Goal: Use online tool/utility: Utilize a website feature to perform a specific function

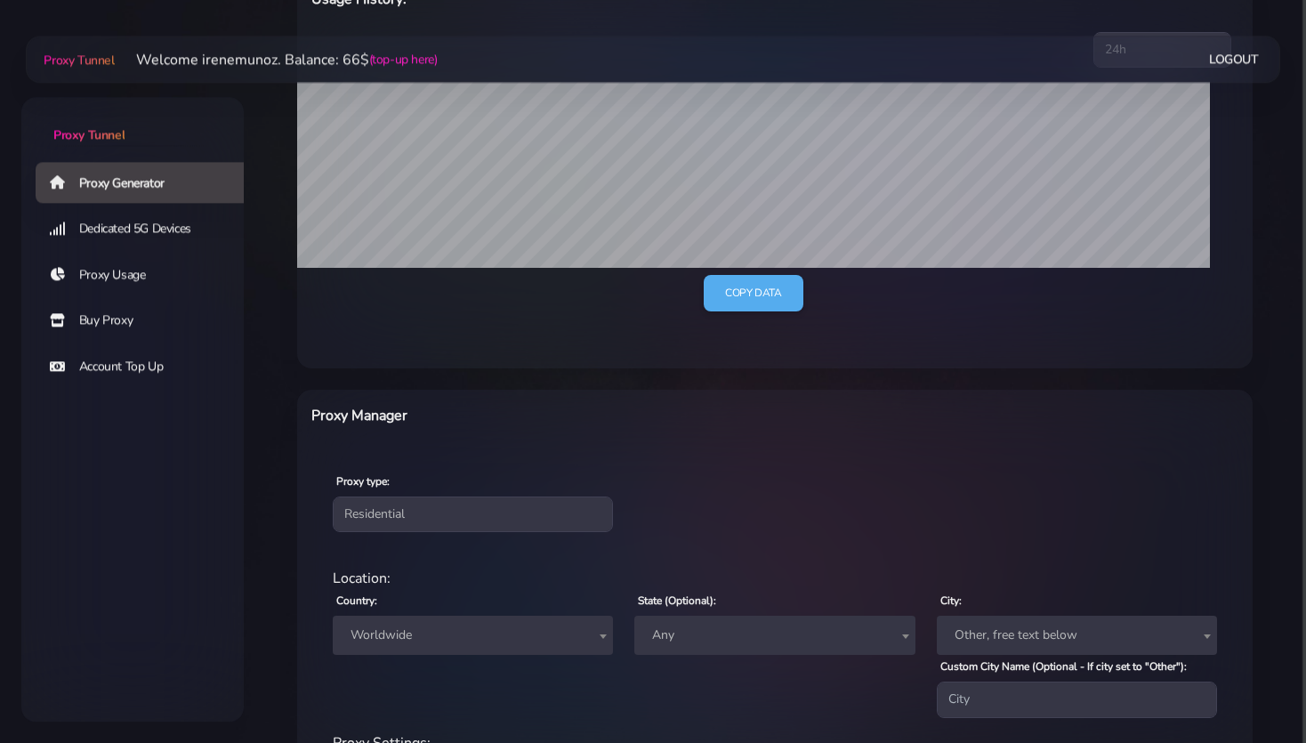
scroll to position [375, 0]
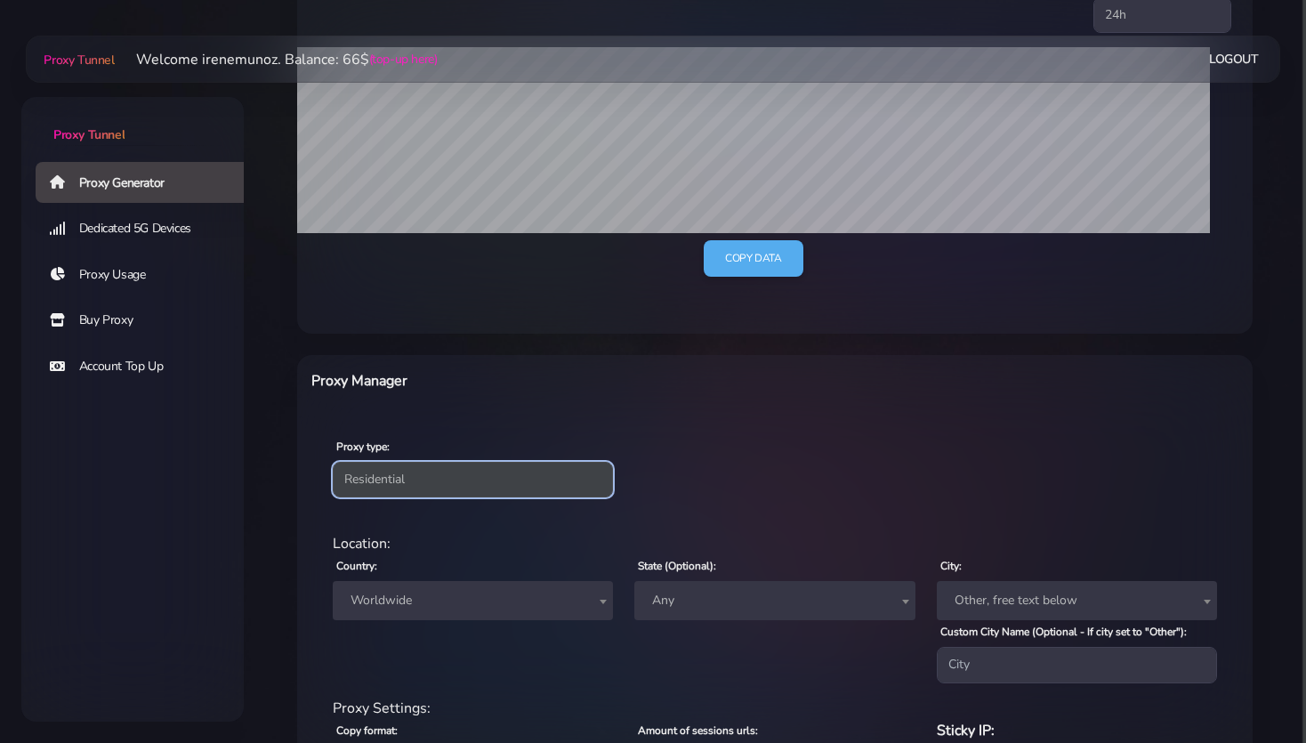
click at [373, 479] on select "Residential Static Mobile" at bounding box center [473, 480] width 280 height 36
select select "static"
click option "Static" at bounding box center [0, 0] width 0 height 0
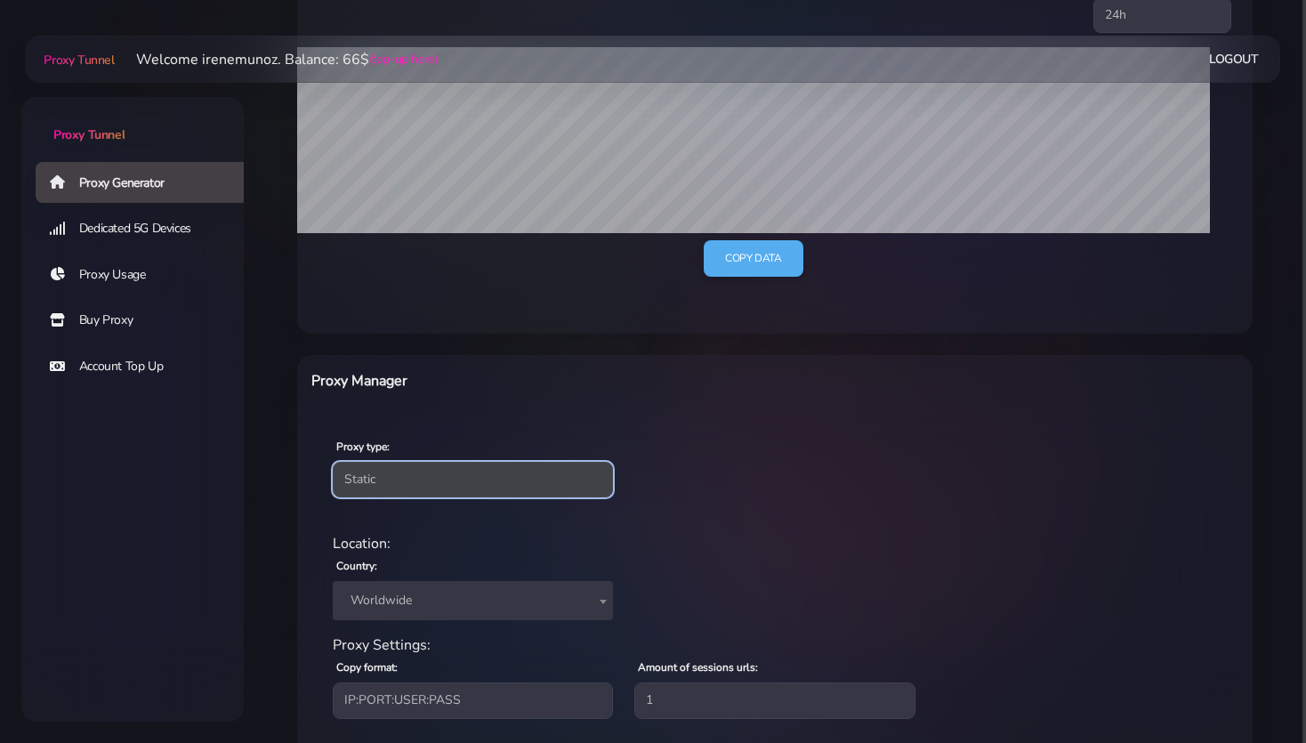
scroll to position [478, 0]
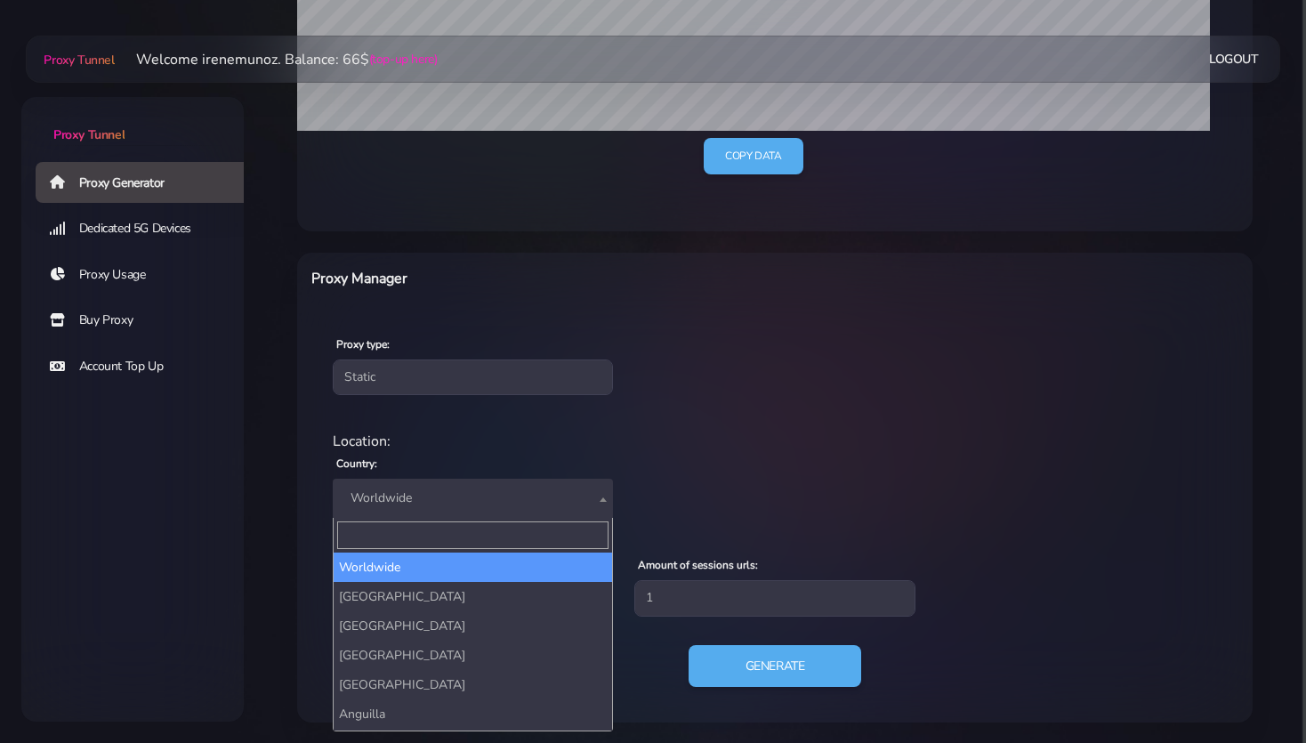
click at [399, 491] on span "Worldwide" at bounding box center [472, 498] width 259 height 25
click at [398, 527] on input "Search" at bounding box center [472, 535] width 271 height 28
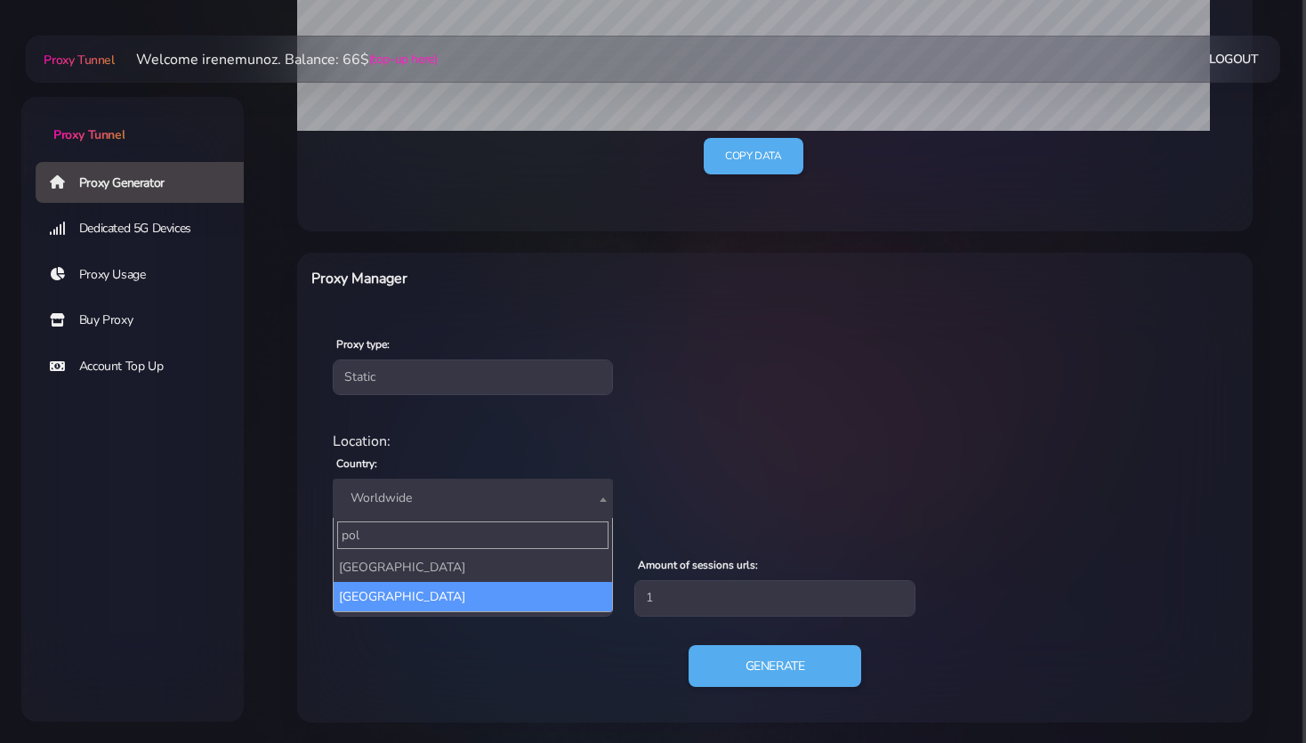
type input "pol"
select select "PL"
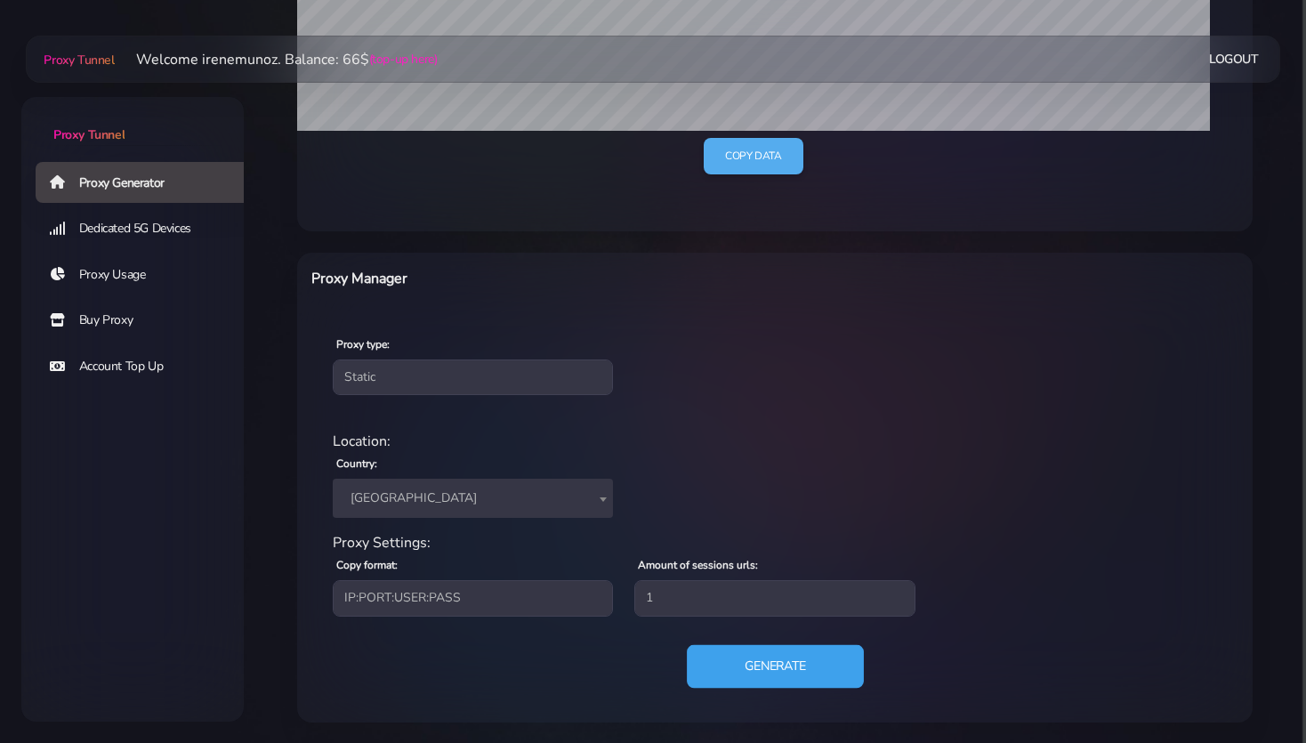
click at [755, 671] on button "Generate" at bounding box center [775, 666] width 177 height 44
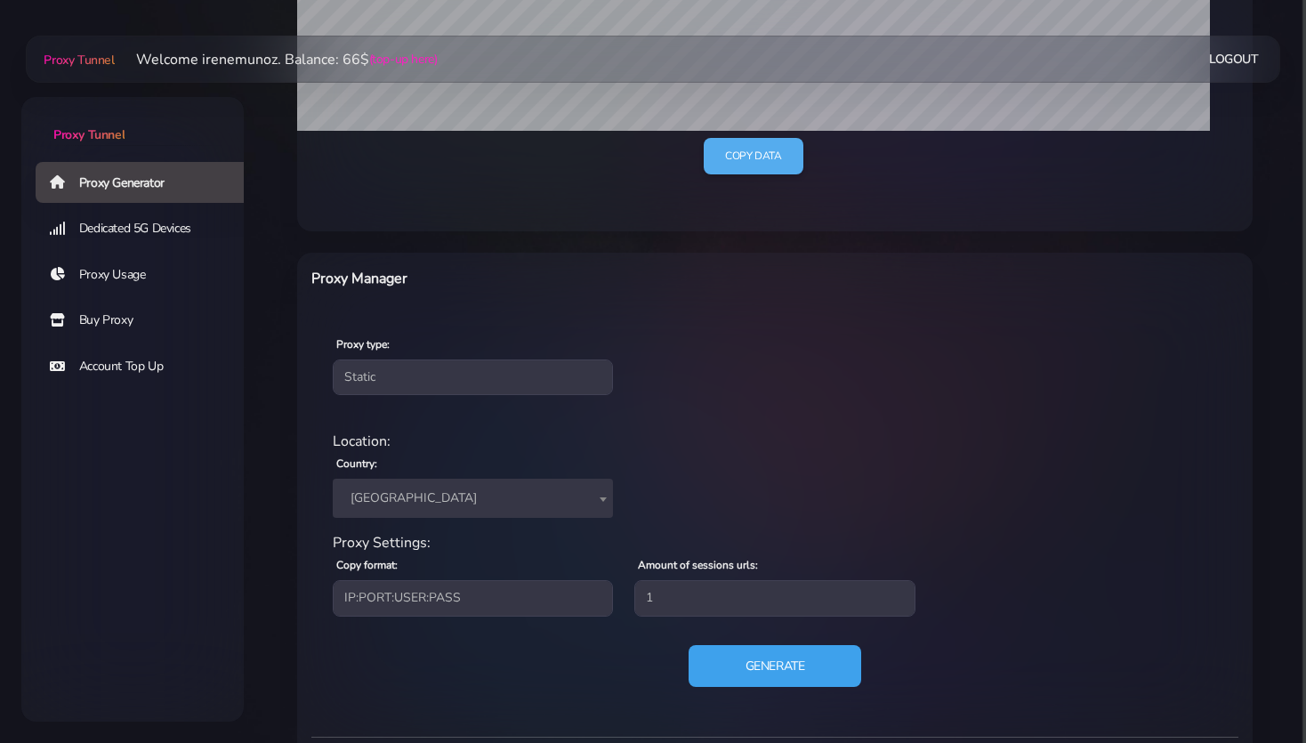
scroll to position [648, 0]
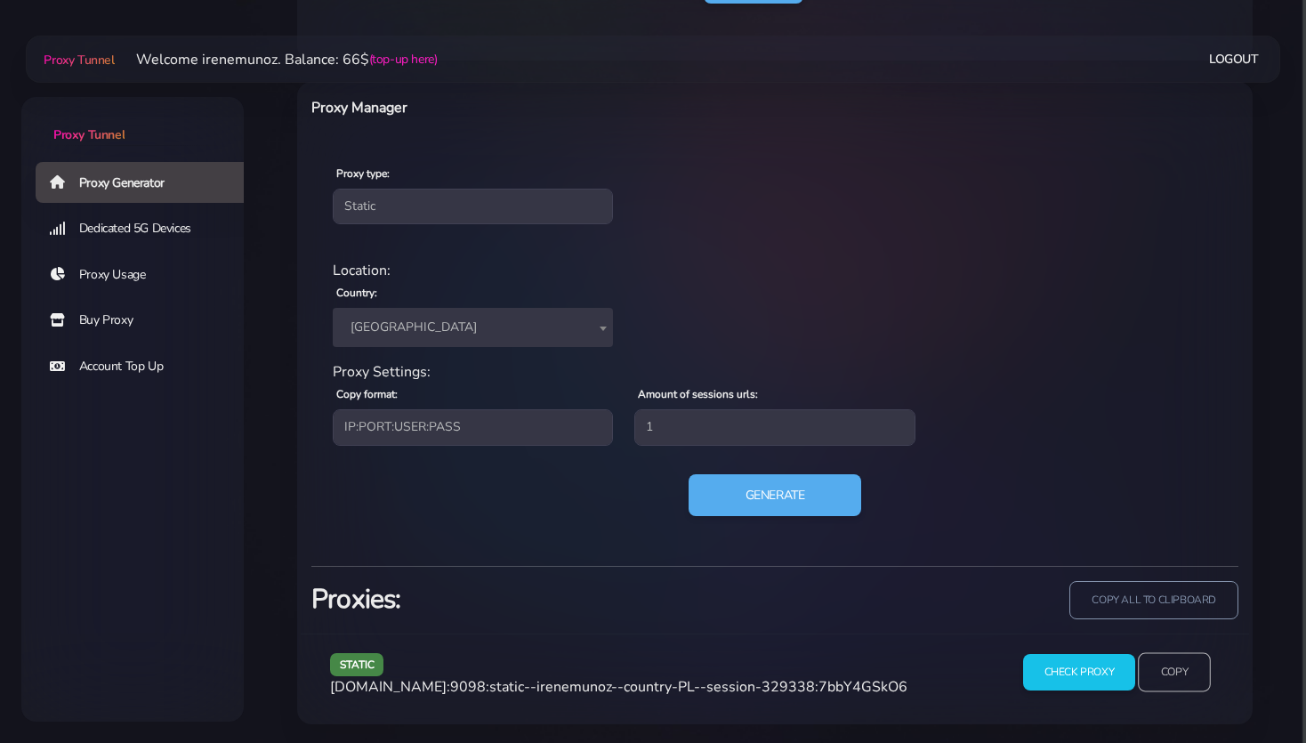
click at [1176, 671] on input "Copy" at bounding box center [1174, 672] width 73 height 39
click at [1158, 671] on input "Copy" at bounding box center [1174, 672] width 73 height 39
